Goal: Find specific page/section: Find specific page/section

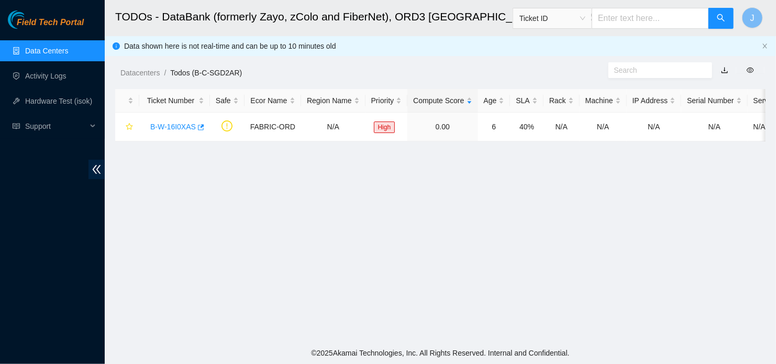
click at [68, 52] on link "Data Centers" at bounding box center [46, 51] width 43 height 8
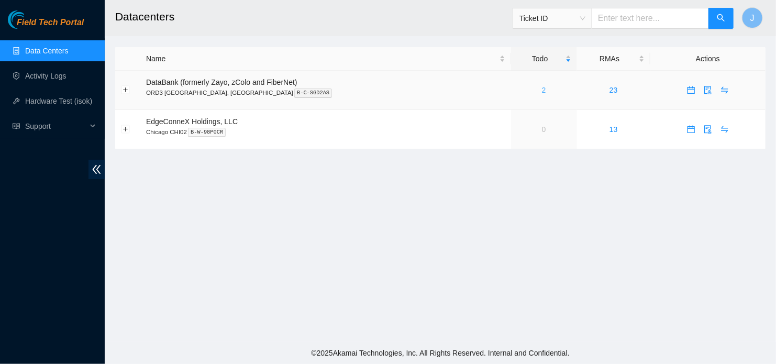
click at [542, 92] on link "2" at bounding box center [544, 90] width 4 height 8
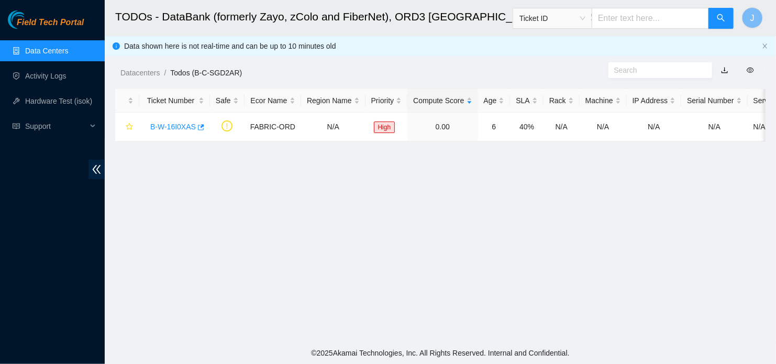
click at [31, 47] on link "Data Centers" at bounding box center [46, 51] width 43 height 8
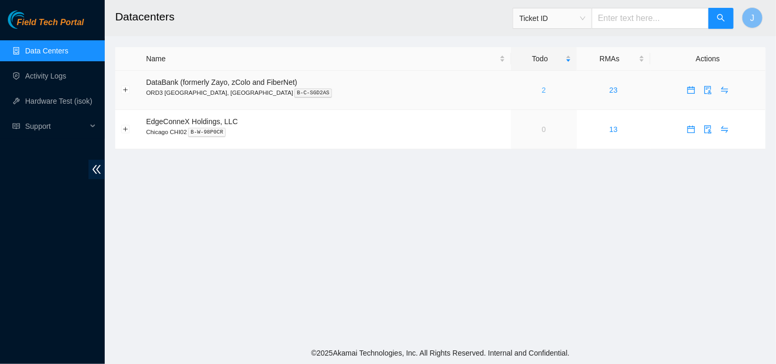
click at [542, 92] on link "2" at bounding box center [544, 90] width 4 height 8
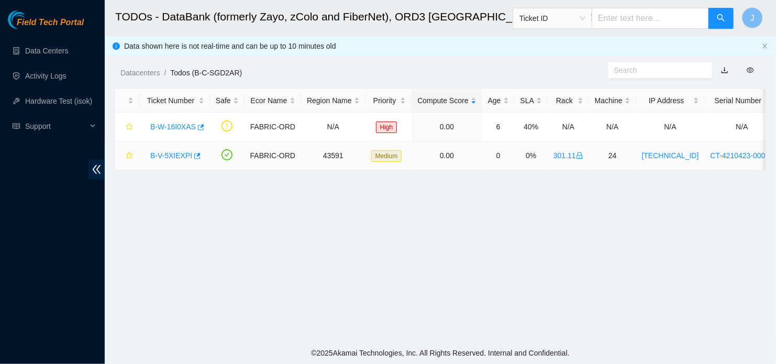
click at [173, 155] on link "B-V-5XIEXPI" at bounding box center [171, 155] width 42 height 8
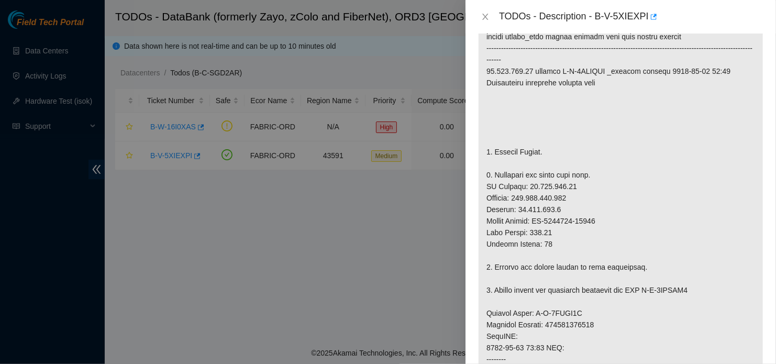
scroll to position [228, 0]
